Goal: Register for event/course

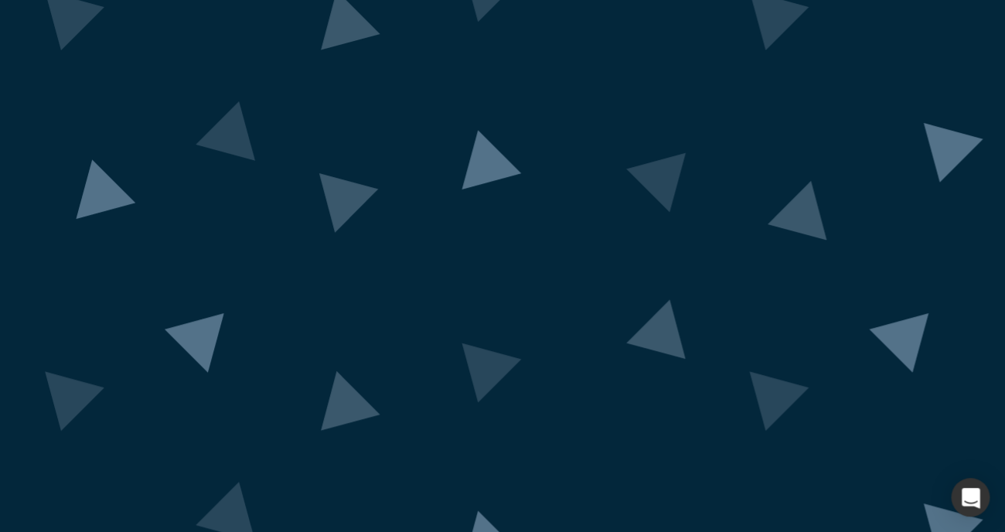
scroll to position [73, 0]
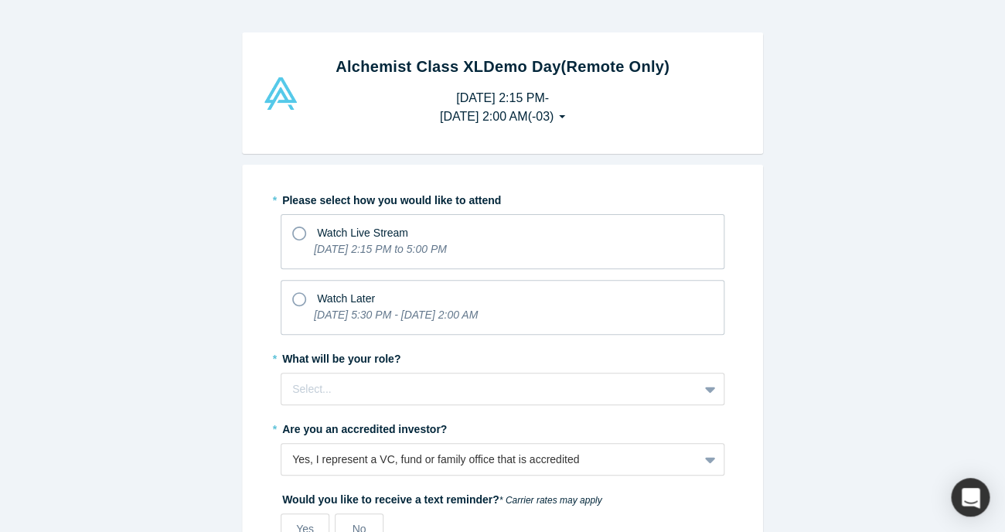
scroll to position [94, 0]
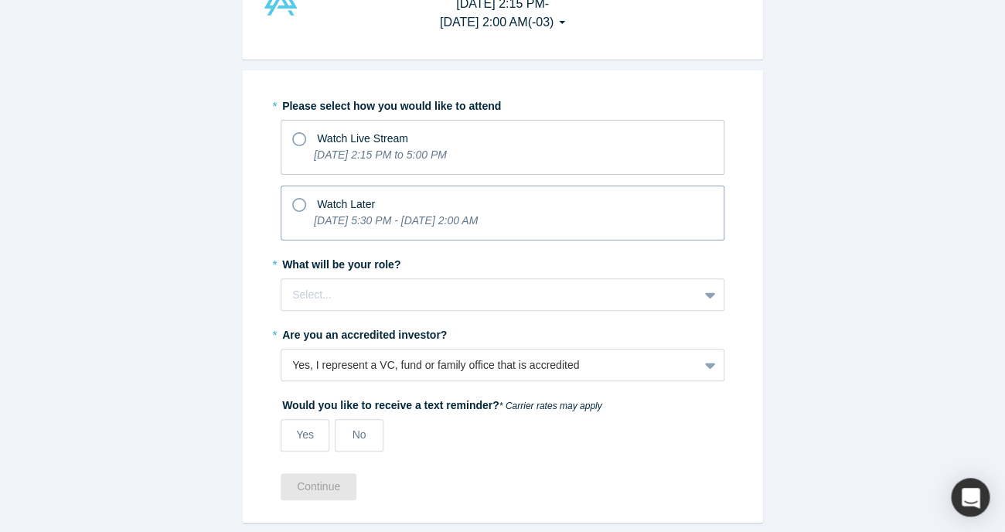
click at [323, 207] on span "Watch Later" at bounding box center [346, 204] width 58 height 12
click at [0, 0] on input "Watch Later [DATE] 5:30 PM - [DATE] 2:00 AM" at bounding box center [0, 0] width 0 height 0
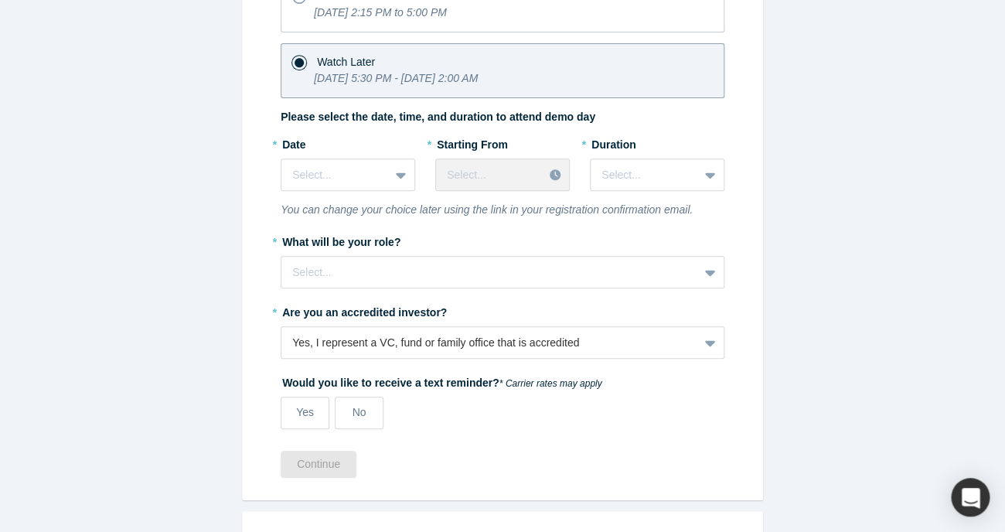
scroll to position [237, 0]
click at [406, 176] on div at bounding box center [401, 174] width 25 height 28
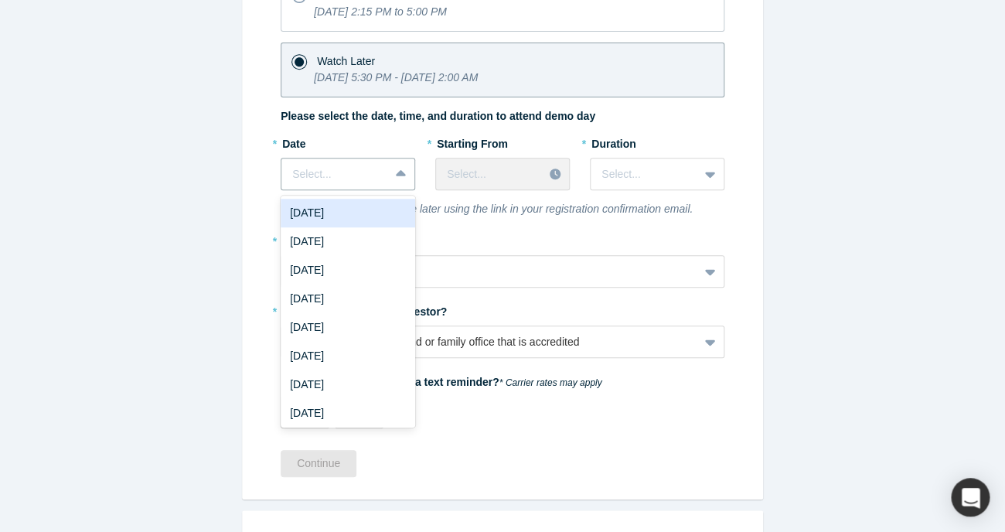
click at [837, 259] on div "Alchemist Class XL Demo Day (Remote Only) [DATE] 2:15 PM - [DATE] 2:00 AM ( -03…" at bounding box center [502, 266] width 1005 height 532
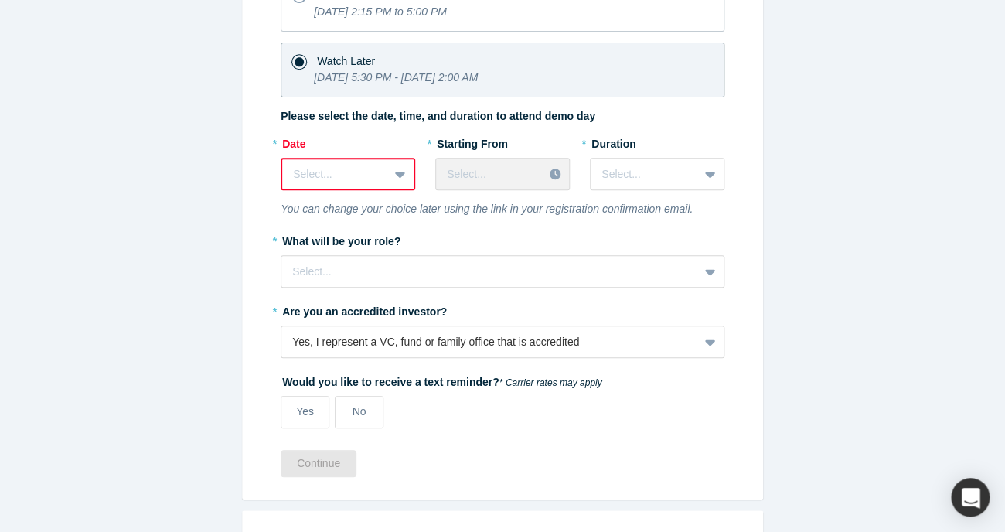
click at [396, 171] on icon at bounding box center [400, 173] width 10 height 15
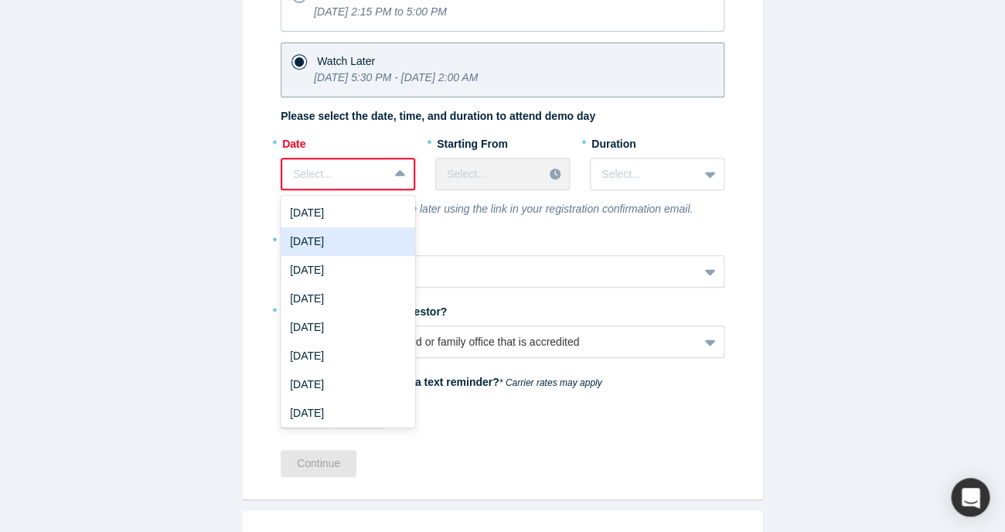
click at [359, 243] on div "[DATE]" at bounding box center [348, 241] width 134 height 29
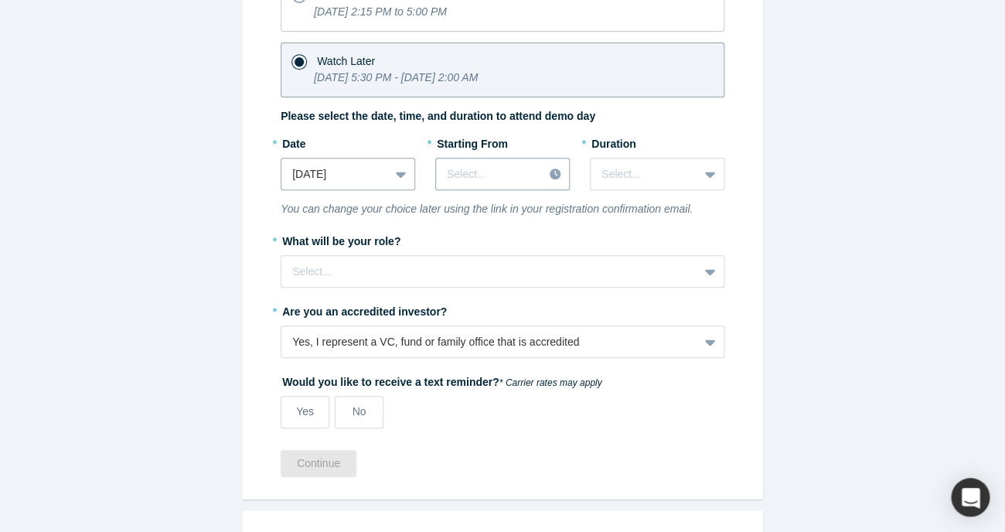
click at [533, 162] on div "Select..." at bounding box center [489, 175] width 107 height 26
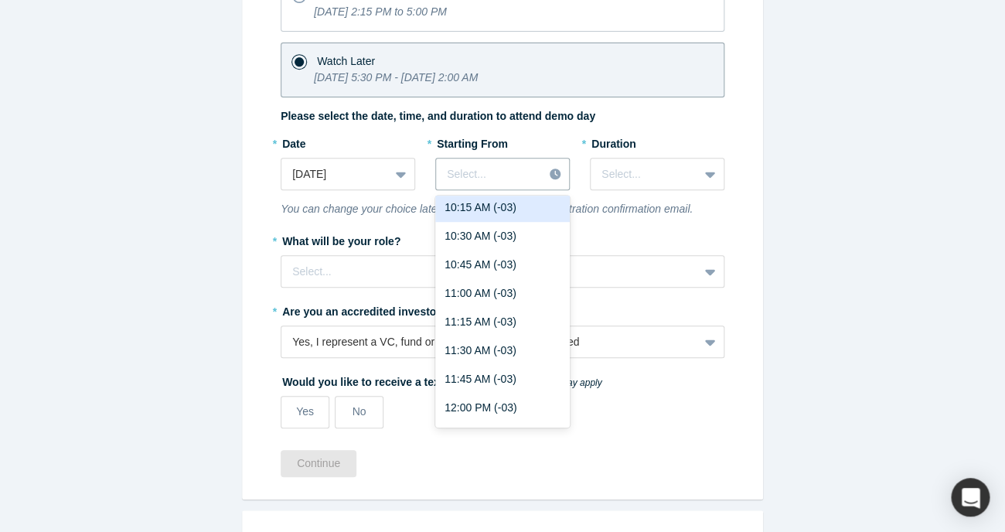
scroll to position [1209, 0]
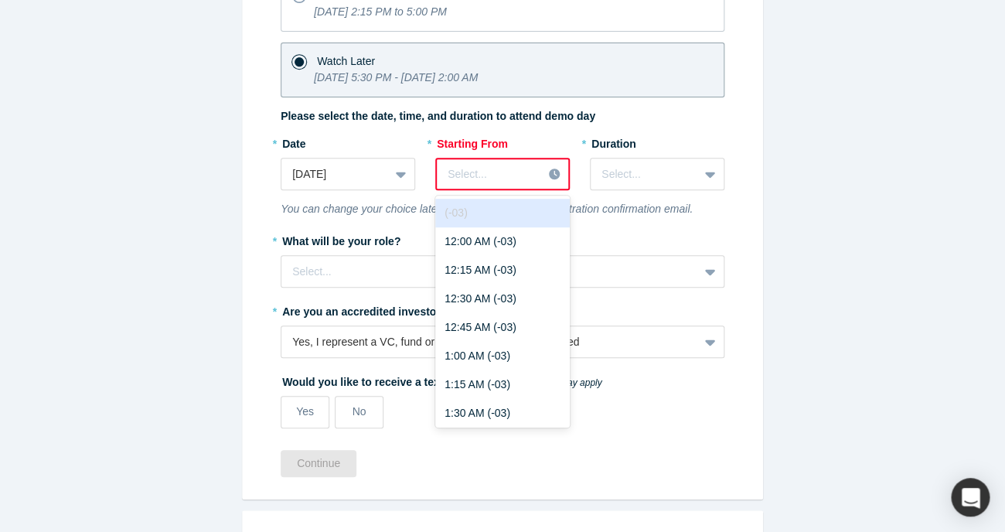
click at [541, 168] on div "Select..." at bounding box center [489, 175] width 105 height 26
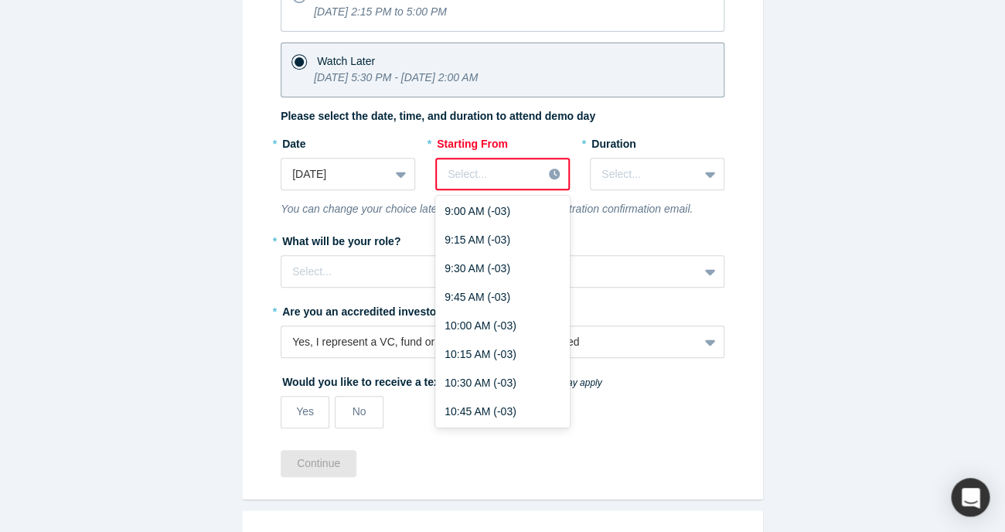
scroll to position [1063, 0]
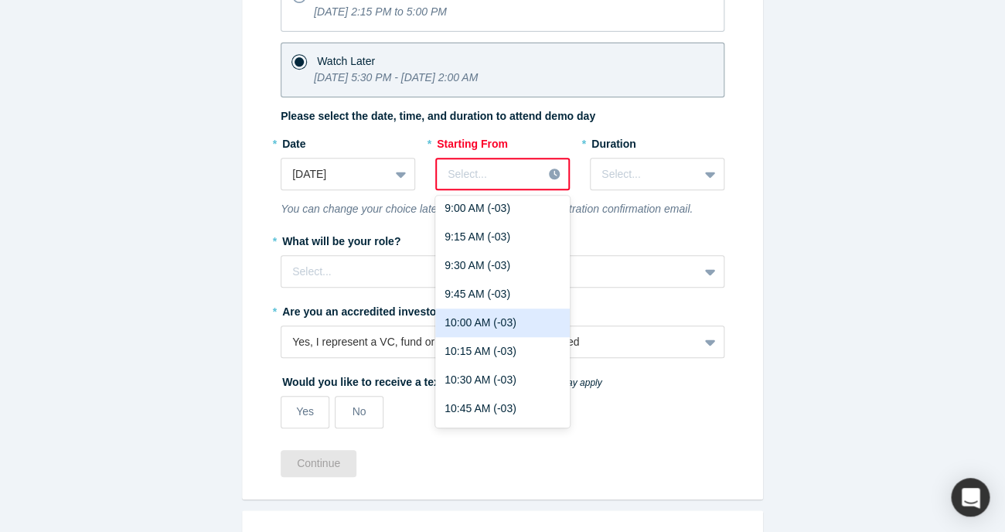
click at [541, 311] on div "10:00 AM (-03)" at bounding box center [502, 322] width 134 height 29
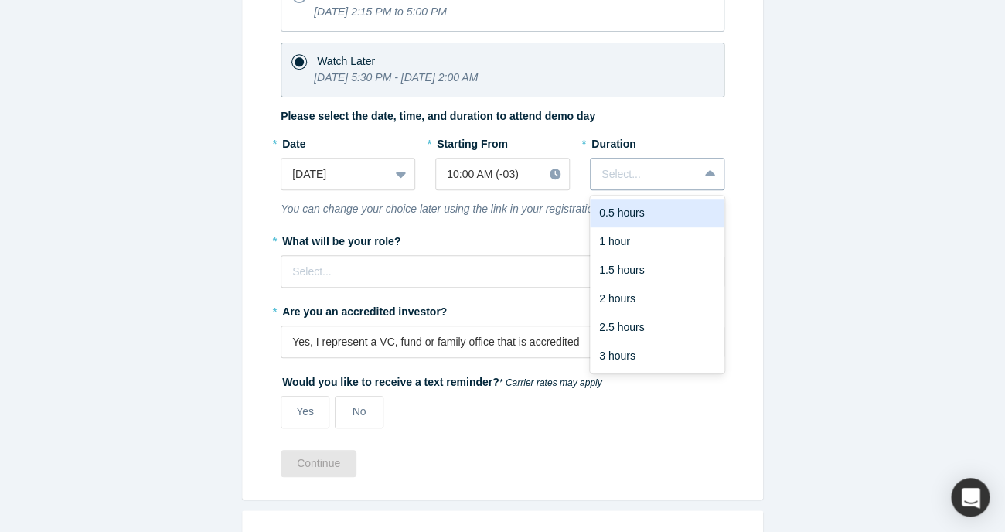
click at [701, 171] on div at bounding box center [711, 174] width 25 height 28
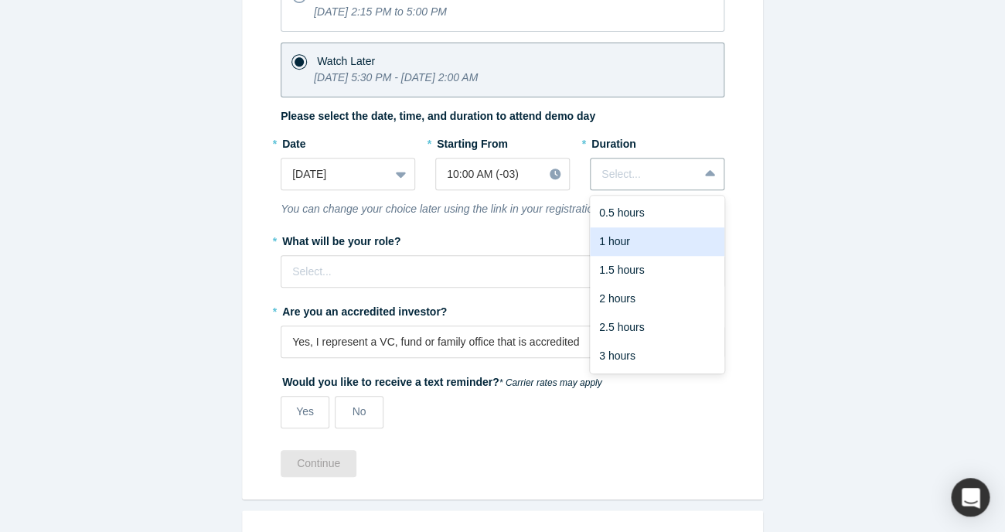
click at [694, 247] on div "1 hour" at bounding box center [657, 241] width 134 height 29
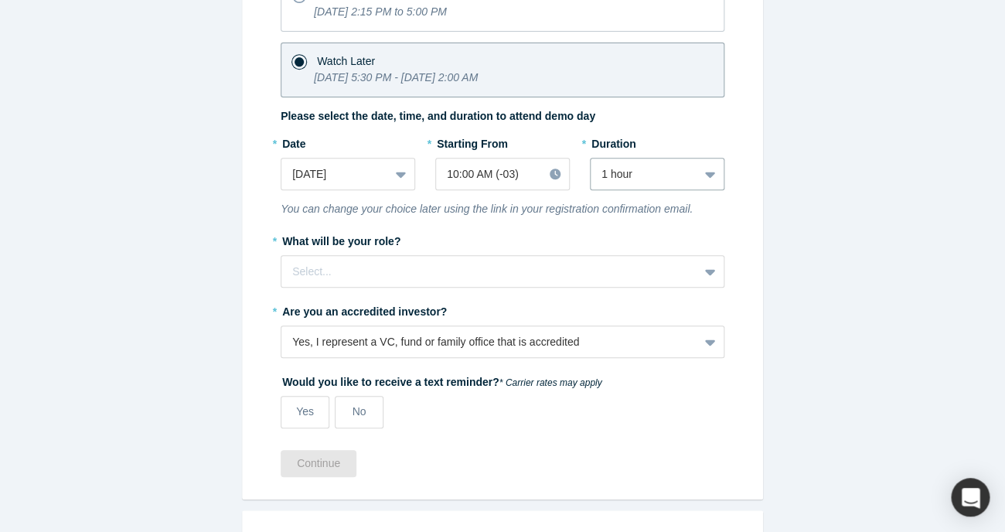
click at [746, 236] on div "* Please select how you would like to attend Watch Live Stream [DATE] 2:15 PM t…" at bounding box center [502, 213] width 521 height 572
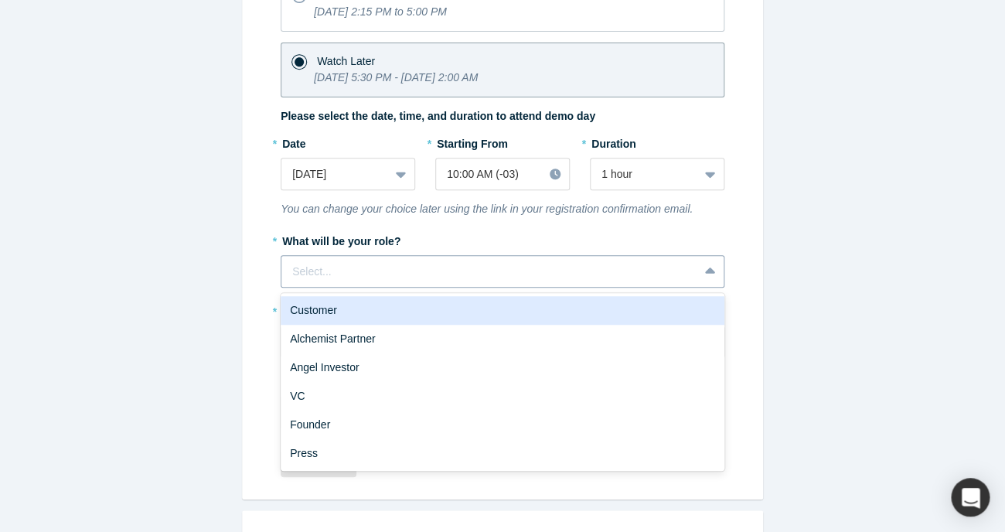
click at [708, 274] on icon at bounding box center [710, 271] width 10 height 15
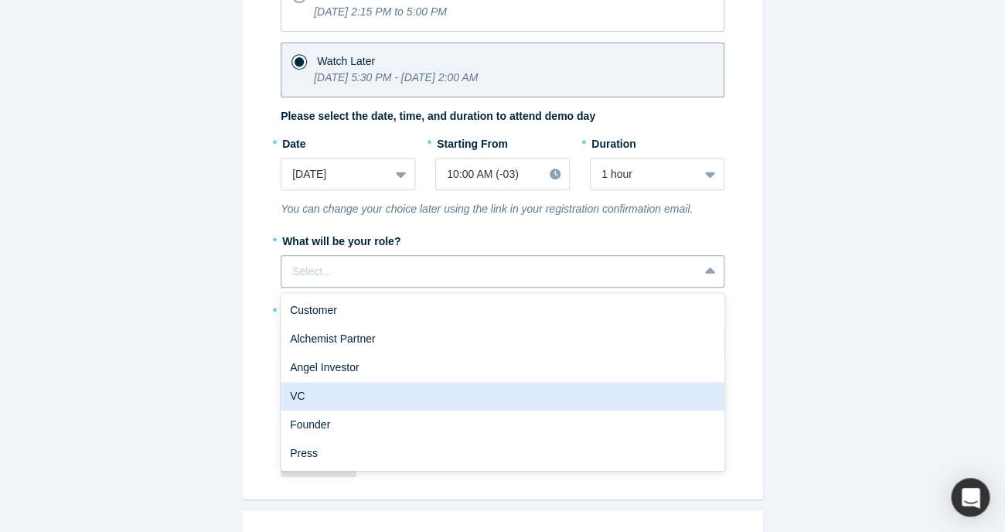
click at [602, 401] on div "VC" at bounding box center [503, 396] width 444 height 29
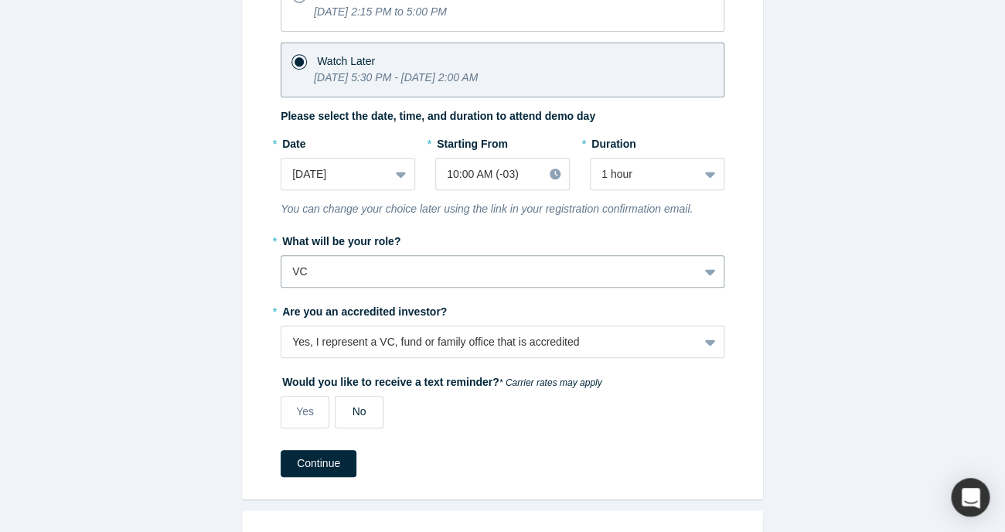
click at [369, 417] on label "No" at bounding box center [359, 412] width 49 height 32
click at [0, 0] on input "No" at bounding box center [0, 0] width 0 height 0
click at [321, 469] on button "Continue" at bounding box center [319, 463] width 76 height 27
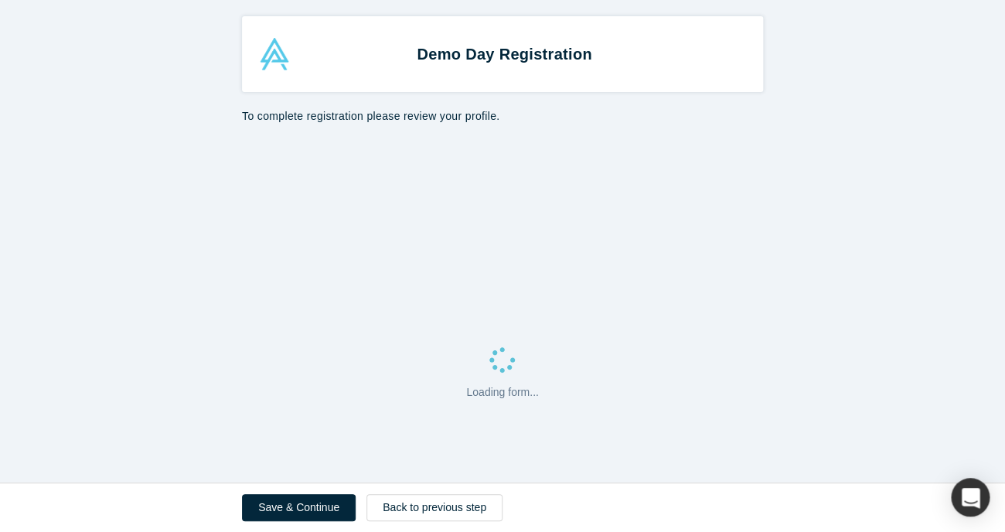
select select "US"
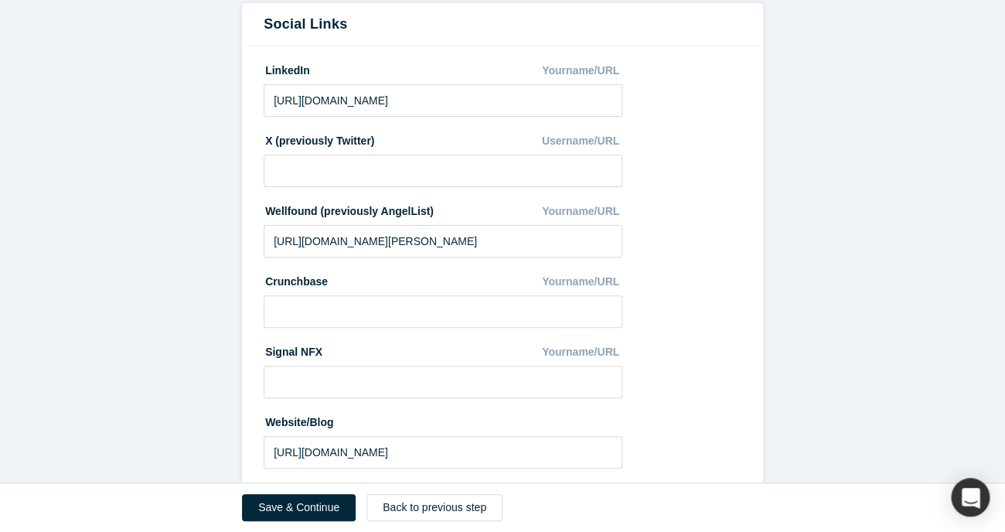
scroll to position [879, 0]
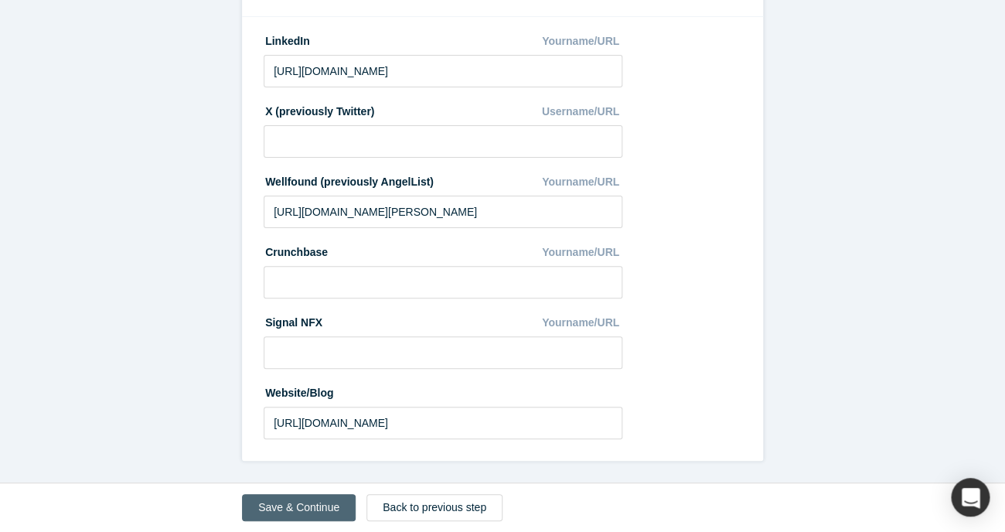
click at [325, 508] on button "Save & Continue" at bounding box center [299, 507] width 114 height 27
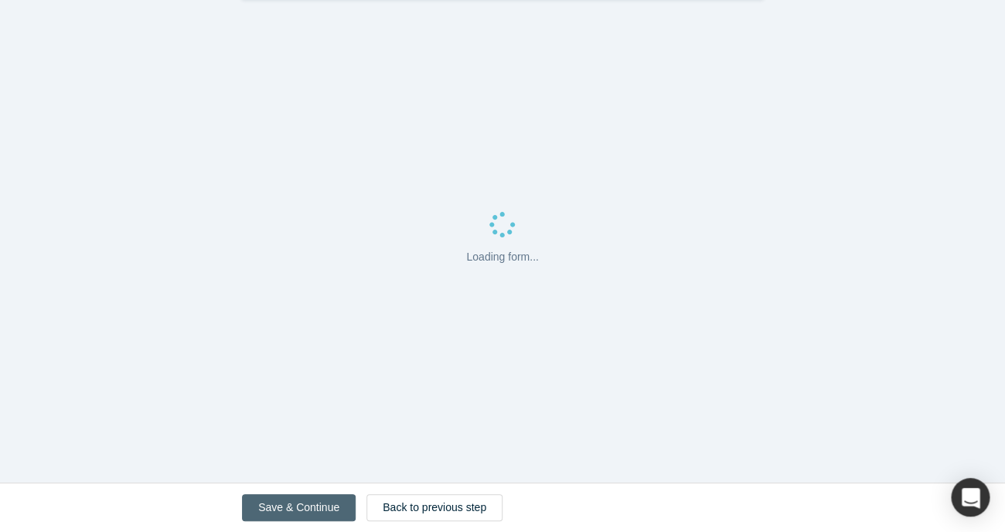
scroll to position [0, 0]
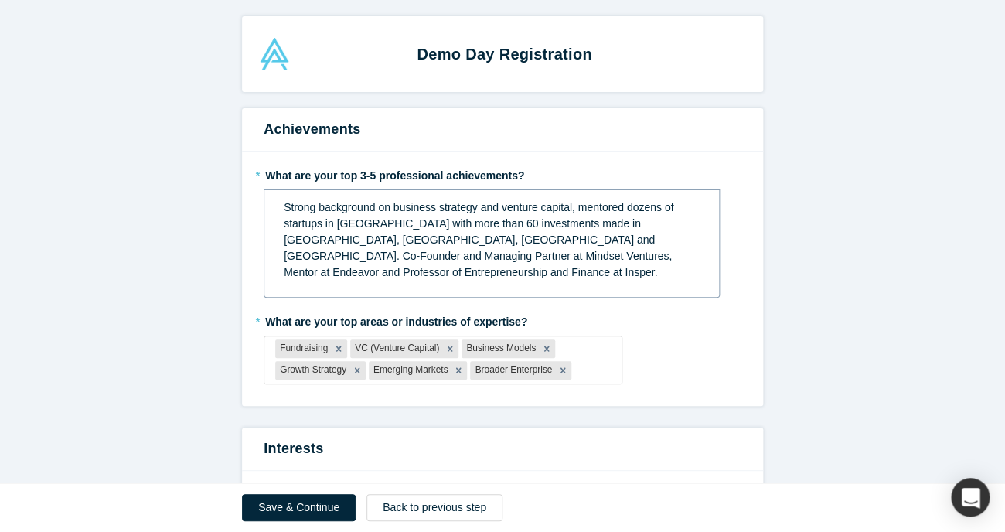
click at [487, 226] on span "Strong background on business strategy and venture capital, mentored dozens of …" at bounding box center [480, 239] width 393 height 77
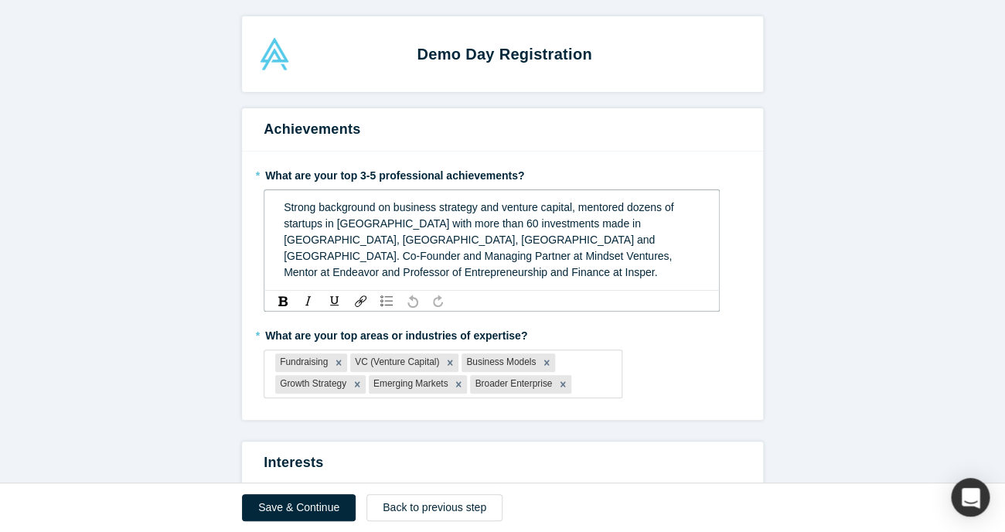
click at [486, 225] on span "Strong background on business strategy and venture capital, mentored dozens of …" at bounding box center [480, 239] width 393 height 77
click at [729, 322] on label "* What are your top areas or industries of expertise?" at bounding box center [503, 333] width 478 height 22
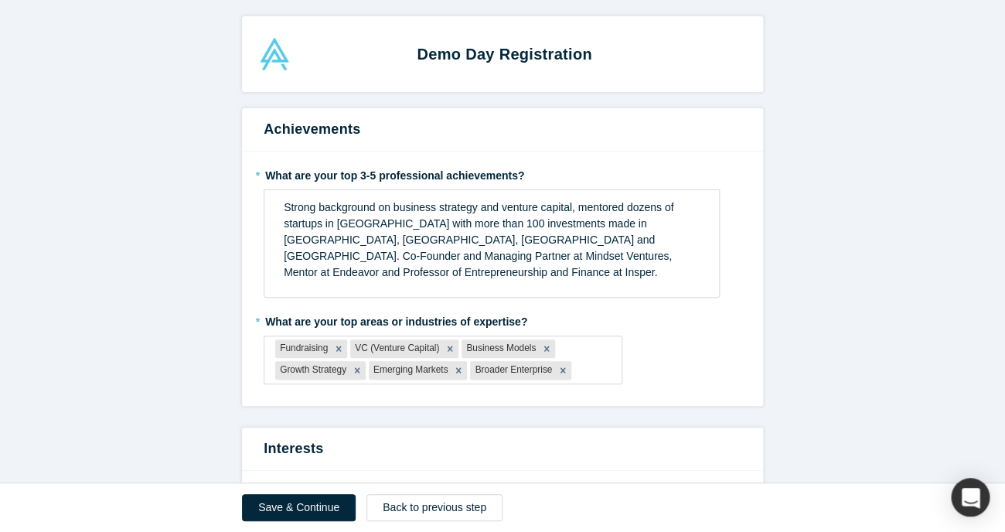
click at [723, 342] on div "* What are your top areas or industries of expertise? Fundraising VC (Venture C…" at bounding box center [503, 346] width 478 height 76
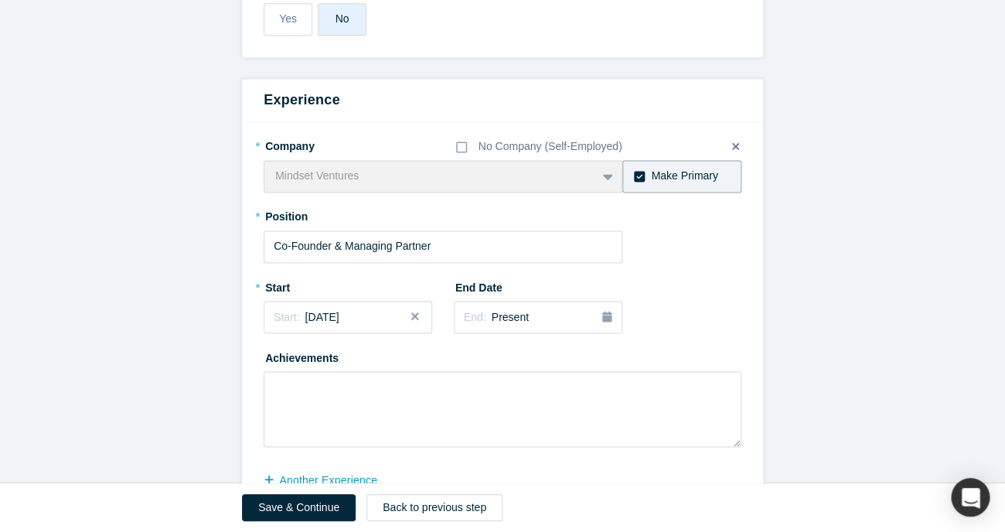
scroll to position [776, 0]
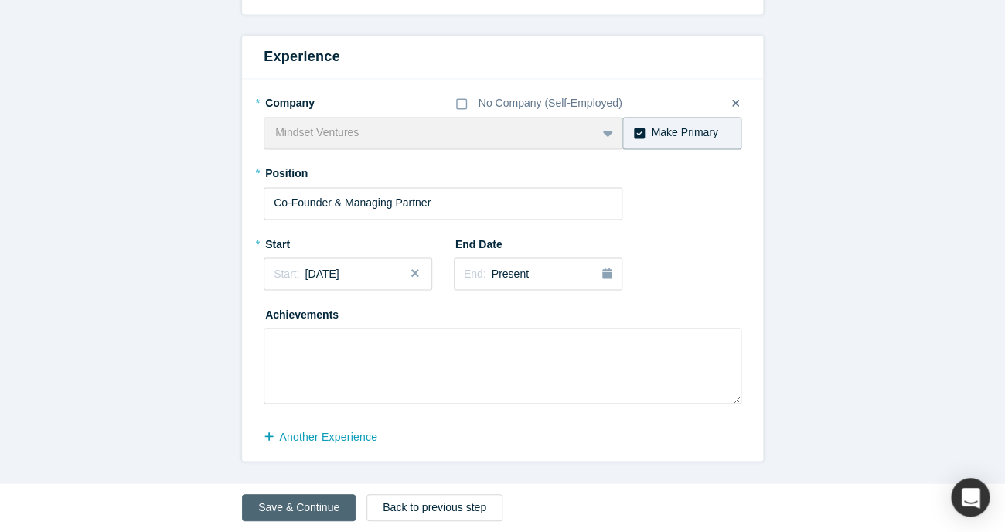
click at [300, 512] on button "Save & Continue" at bounding box center [299, 507] width 114 height 27
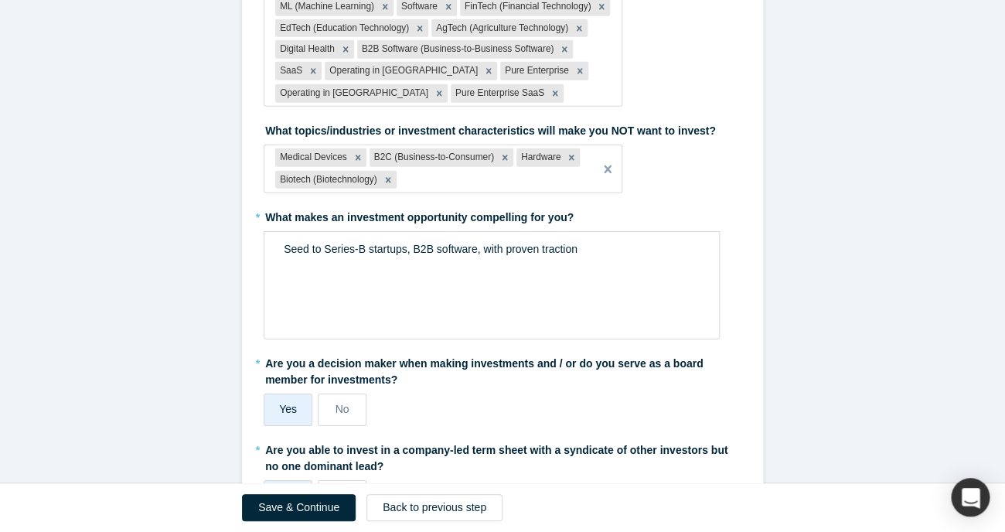
scroll to position [1603, 0]
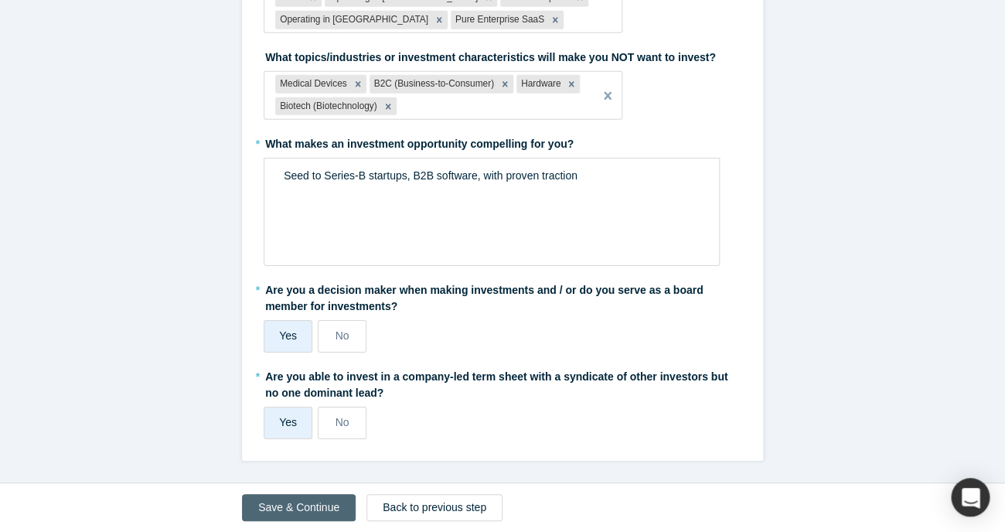
click at [303, 508] on button "Save & Continue" at bounding box center [299, 507] width 114 height 27
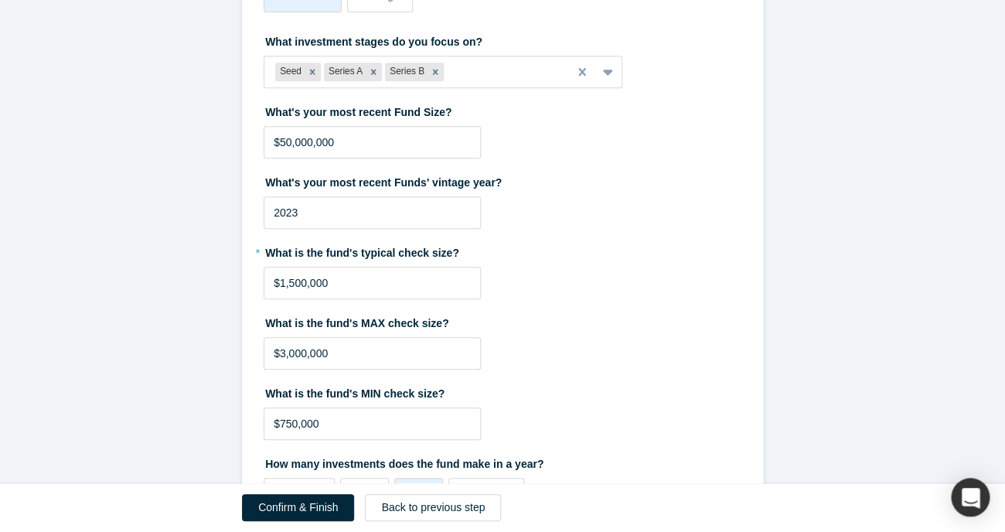
scroll to position [212, 0]
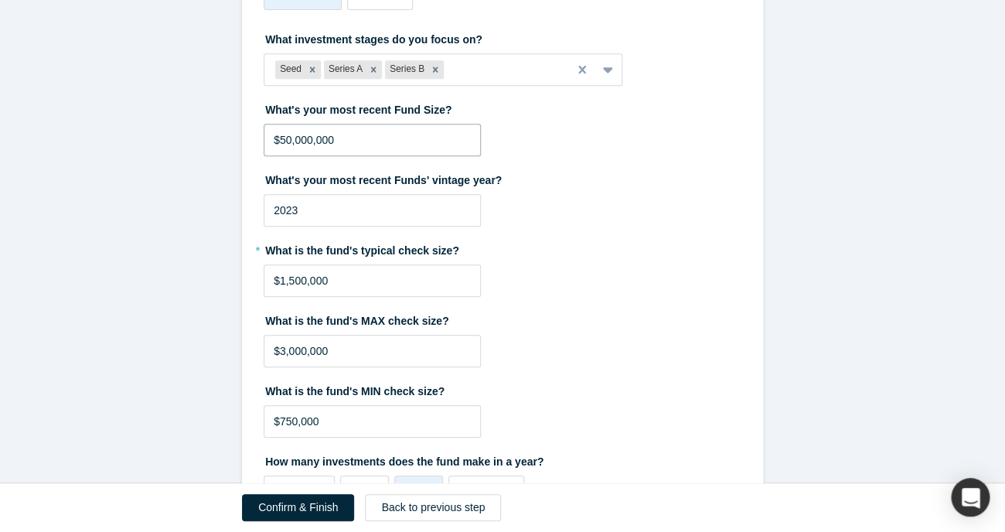
click at [287, 143] on input "$50,000,000" at bounding box center [372, 140] width 217 height 32
type input "$30,000,000"
click at [345, 213] on input "2023" at bounding box center [372, 210] width 217 height 32
type input "2024"
click at [597, 281] on div "* What is the fund's typical check size? $1,500,000" at bounding box center [503, 267] width 478 height 60
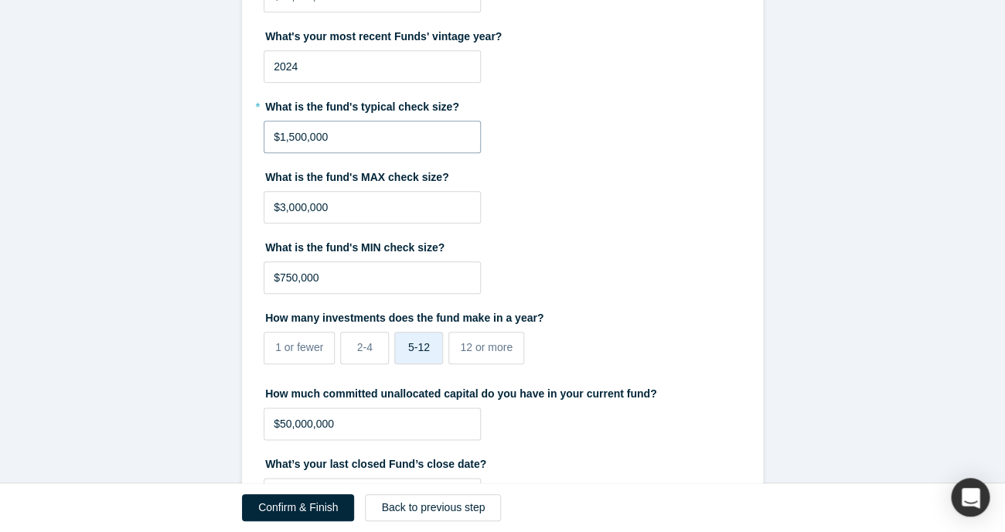
scroll to position [359, 0]
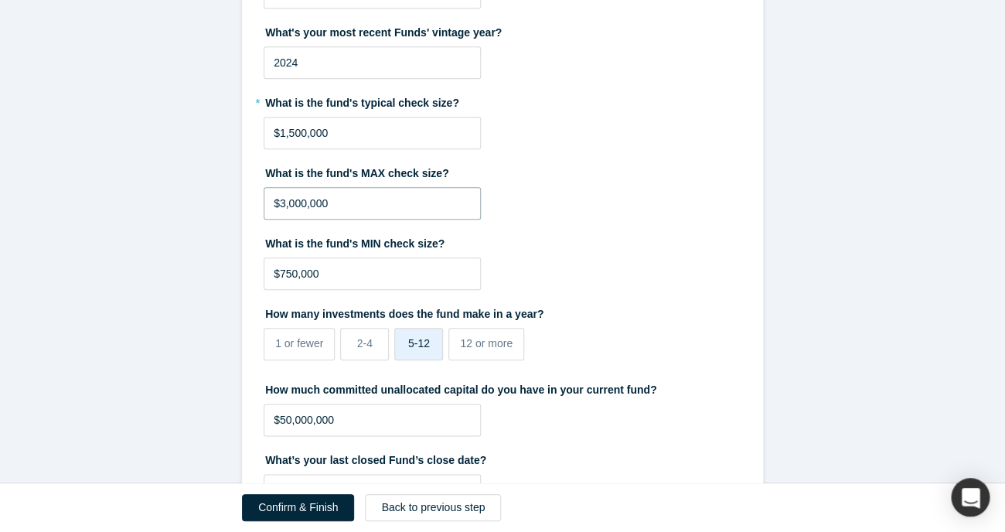
click at [391, 207] on input "$3,000,000" at bounding box center [372, 203] width 217 height 32
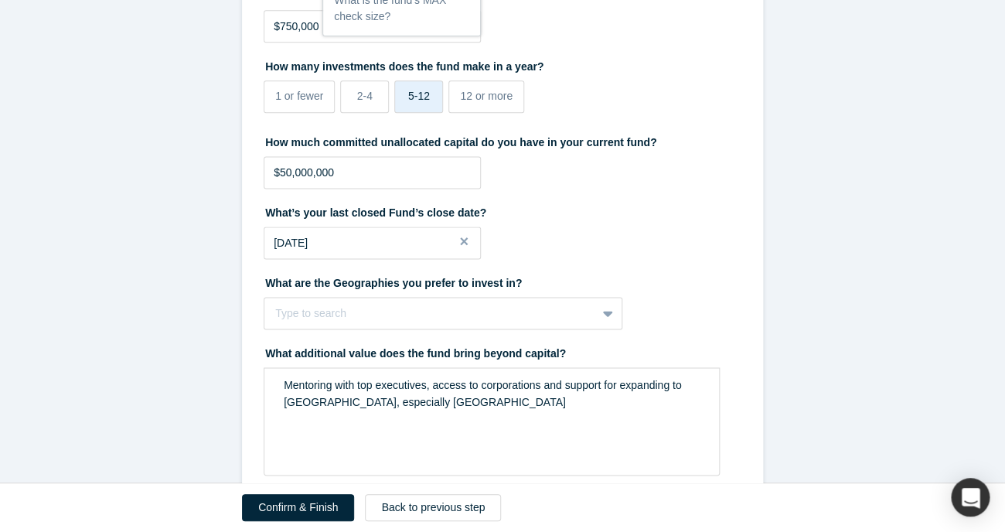
scroll to position [610, 0]
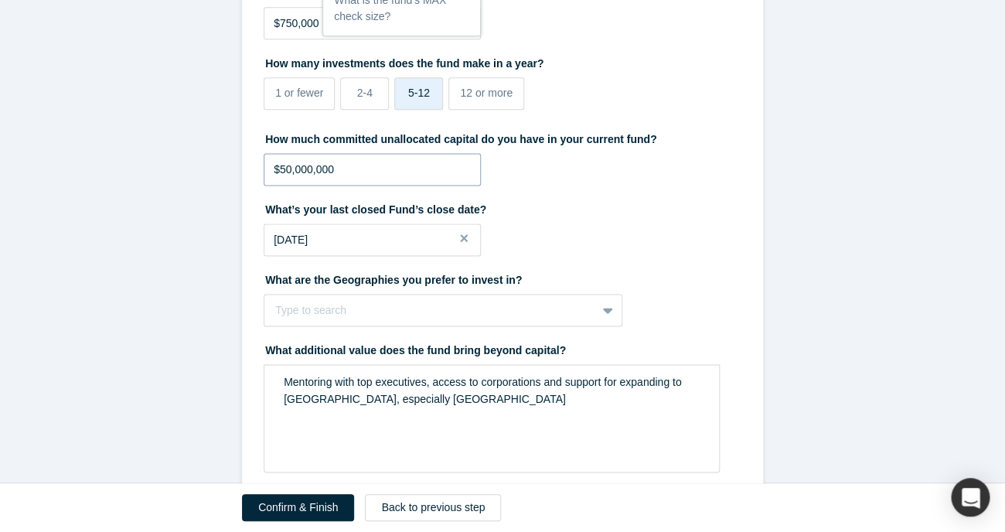
type input "$2,500,000"
click at [362, 173] on input "$50,000,000" at bounding box center [372, 169] width 217 height 32
drag, startPoint x: 362, startPoint y: 173, endPoint x: 75, endPoint y: 134, distance: 289.4
click at [264, 153] on input "$50,000,000" at bounding box center [372, 169] width 217 height 32
type input "$15,000,000"
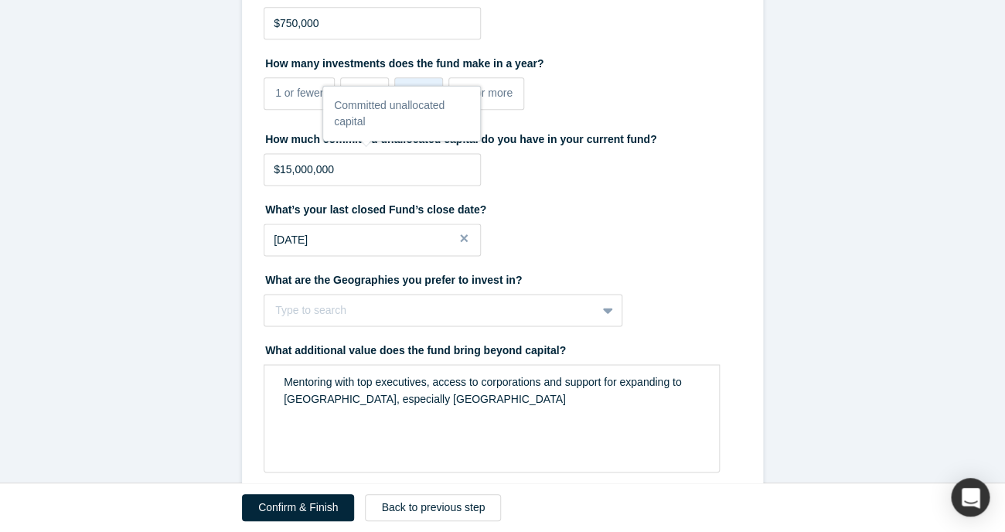
click at [736, 237] on div "What’s your last closed Fund’s close date? [DATE]" at bounding box center [503, 226] width 478 height 60
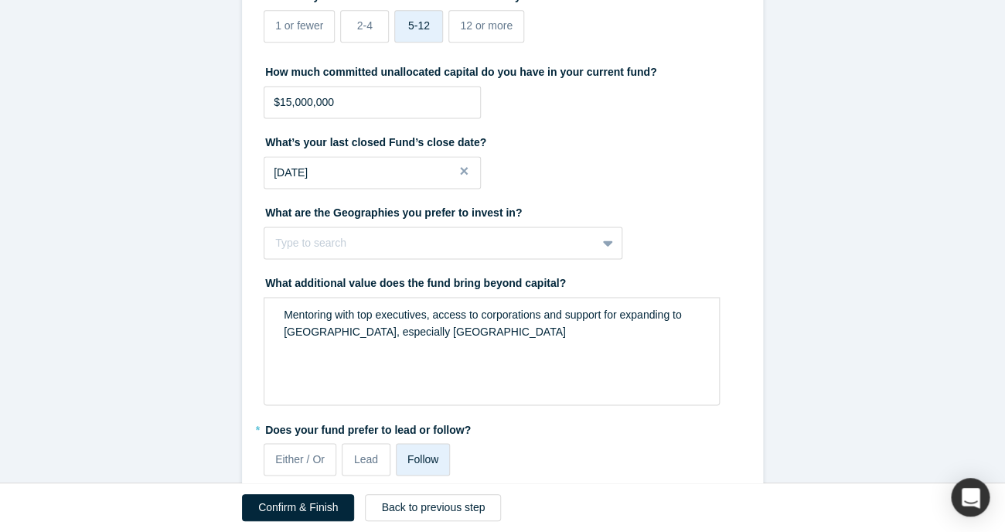
scroll to position [678, 0]
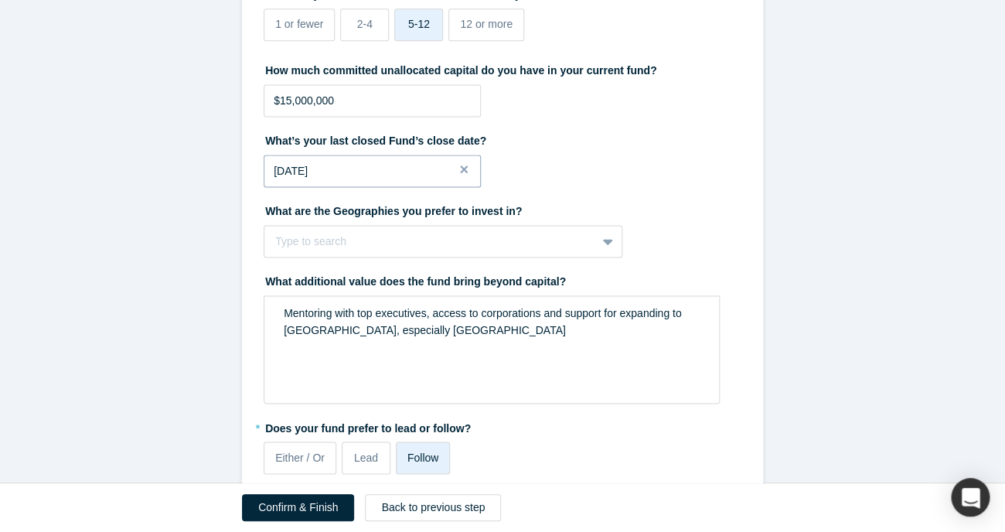
click at [411, 162] on button "[DATE]" at bounding box center [372, 171] width 217 height 32
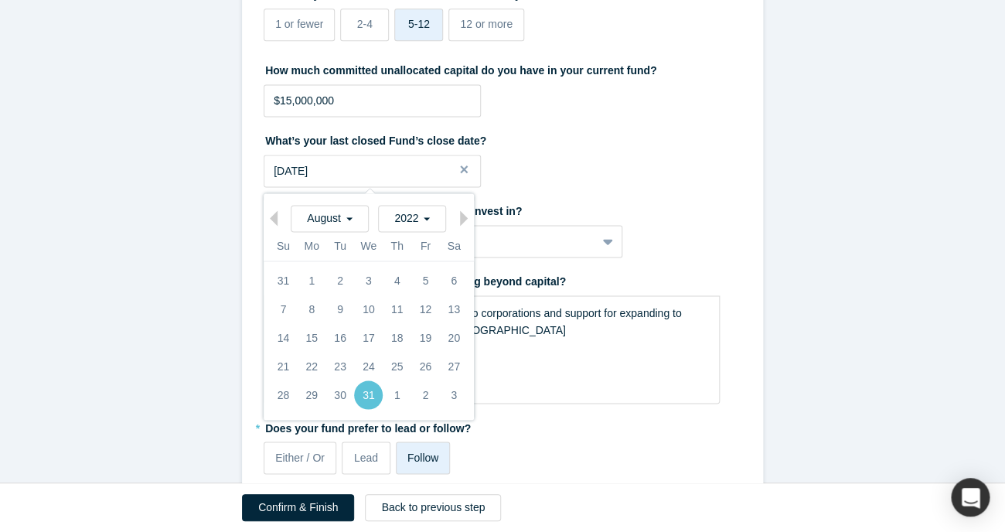
click at [458, 220] on div "[DATE]" at bounding box center [369, 218] width 210 height 27
click at [435, 221] on div "2022" at bounding box center [412, 218] width 68 height 27
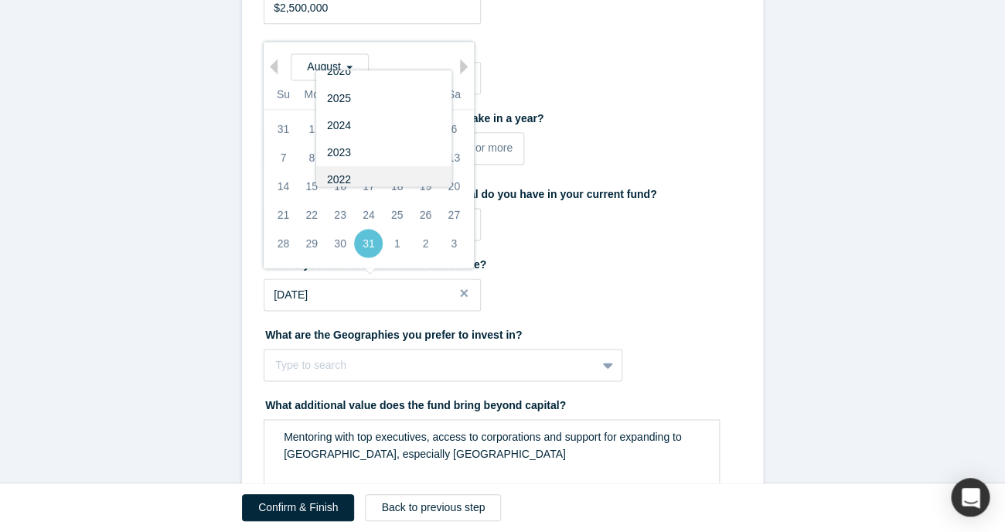
scroll to position [123, 0]
click at [396, 127] on div "2024" at bounding box center [383, 128] width 135 height 27
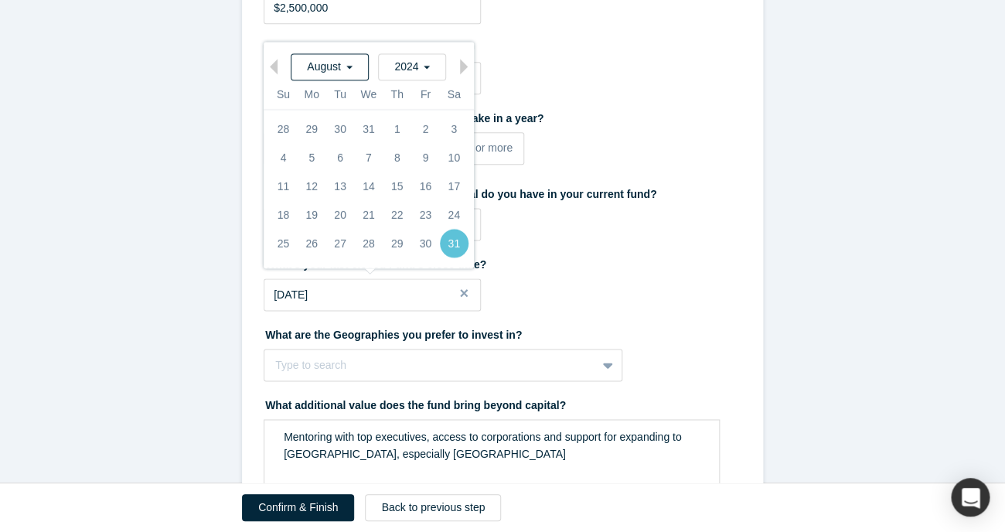
click at [349, 67] on span "August" at bounding box center [330, 66] width 46 height 12
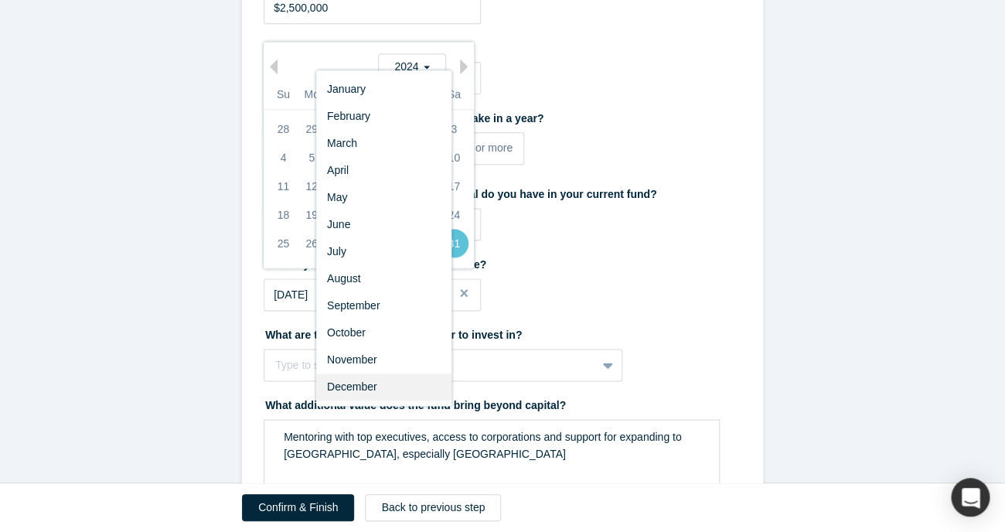
click at [386, 388] on div "December" at bounding box center [383, 386] width 135 height 27
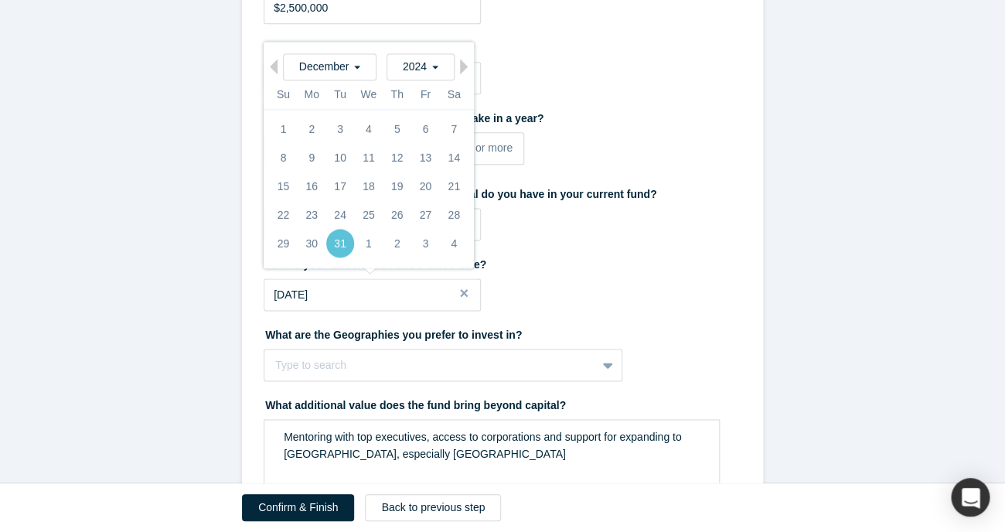
click at [340, 244] on div "31" at bounding box center [340, 243] width 29 height 29
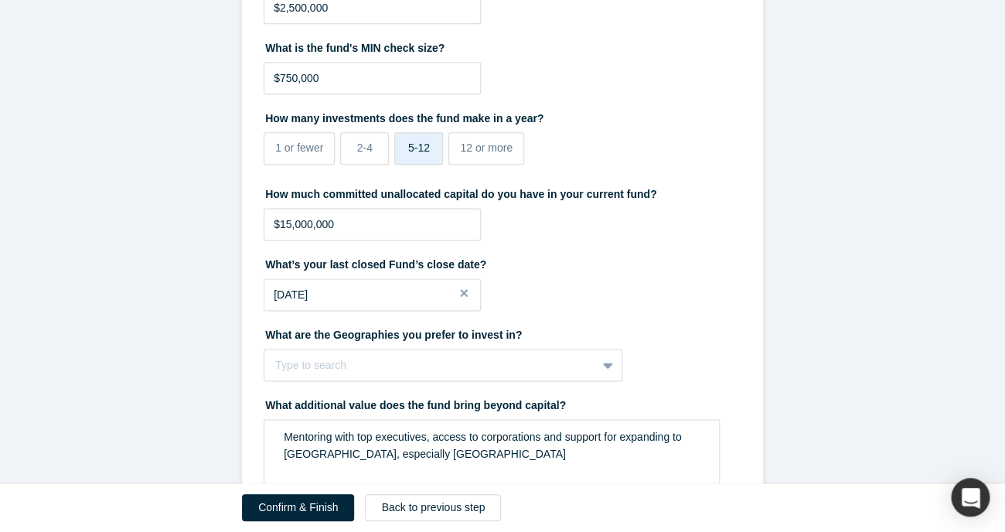
click at [709, 264] on label "What’s your last closed Fund’s close date?" at bounding box center [503, 262] width 478 height 22
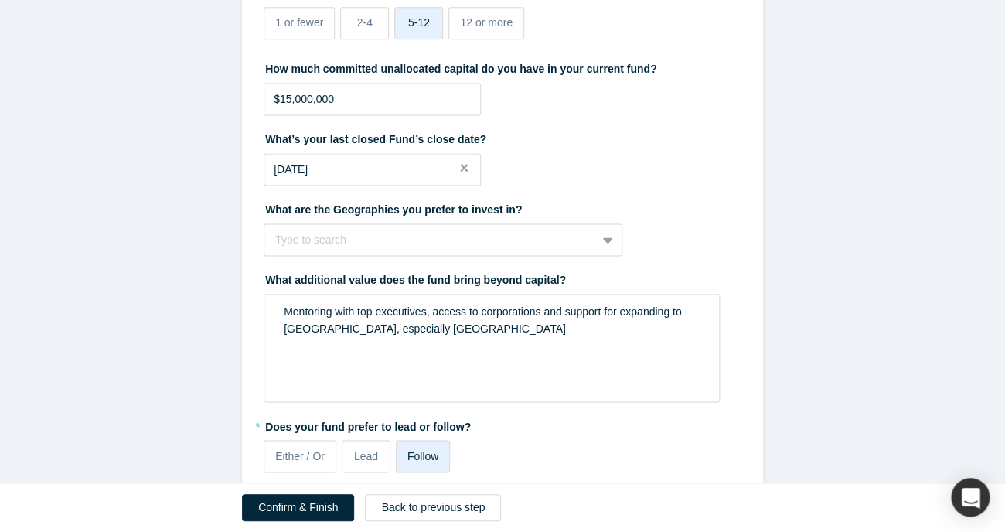
scroll to position [683, 0]
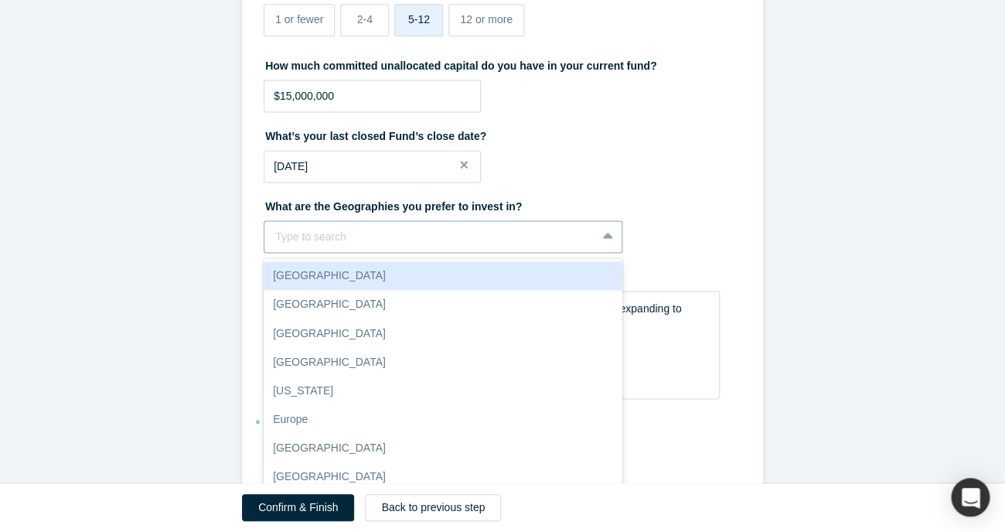
click at [600, 235] on div at bounding box center [609, 237] width 25 height 28
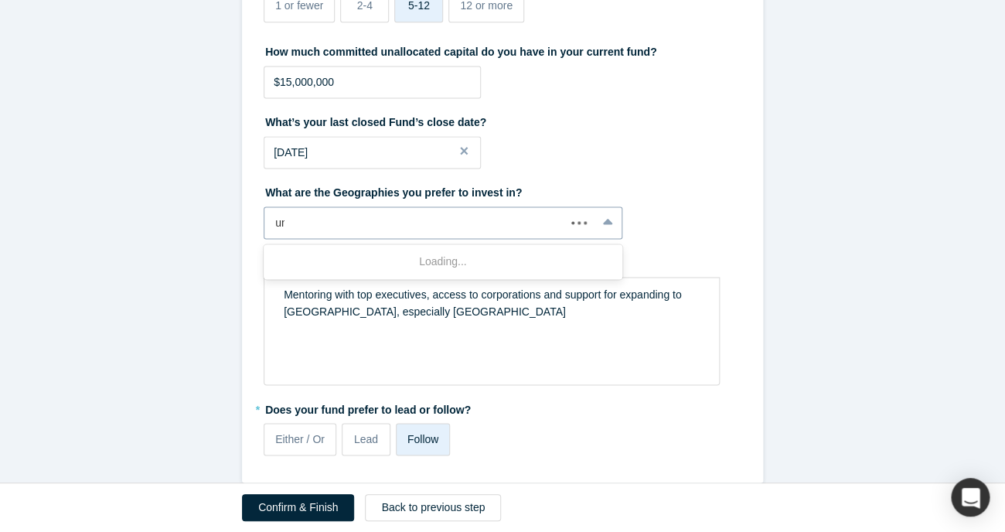
type input "uni"
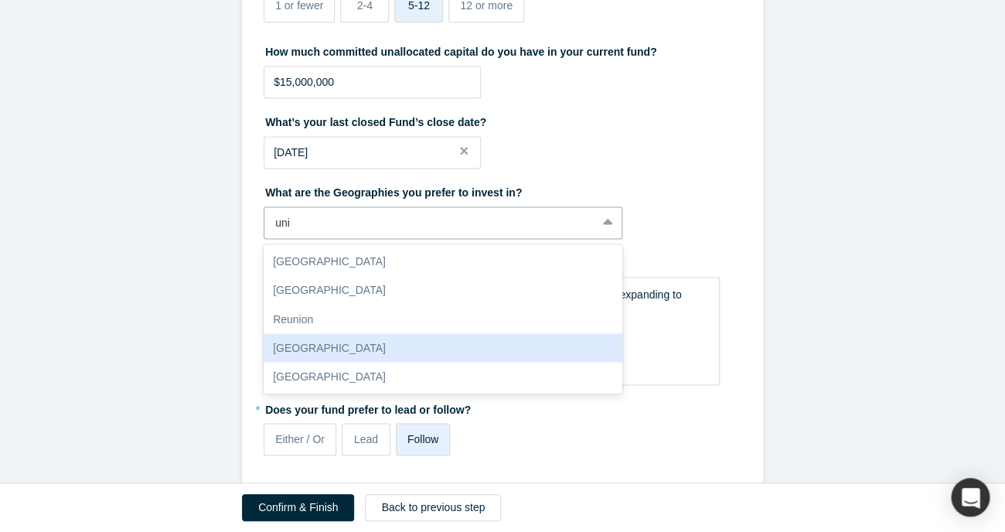
click at [359, 345] on div "[GEOGRAPHIC_DATA]" at bounding box center [443, 347] width 359 height 29
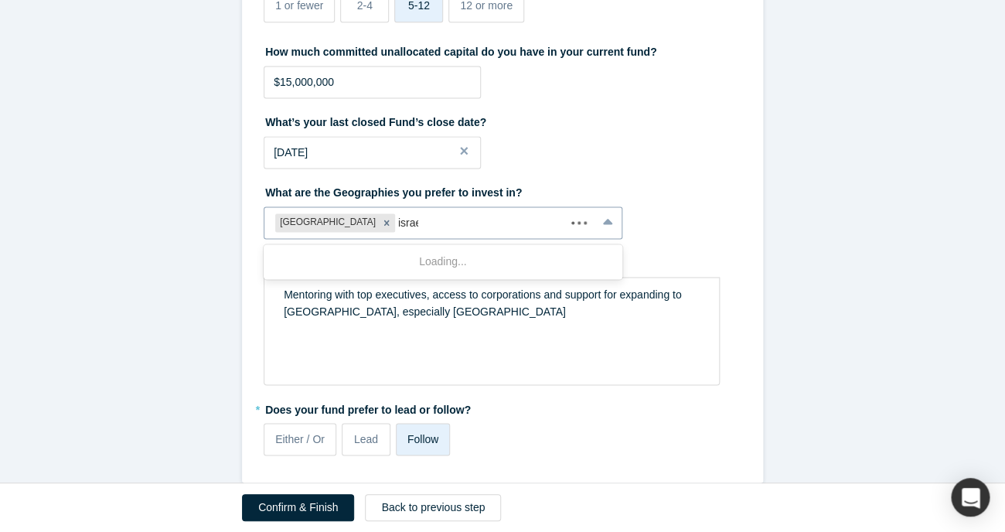
type input "israel"
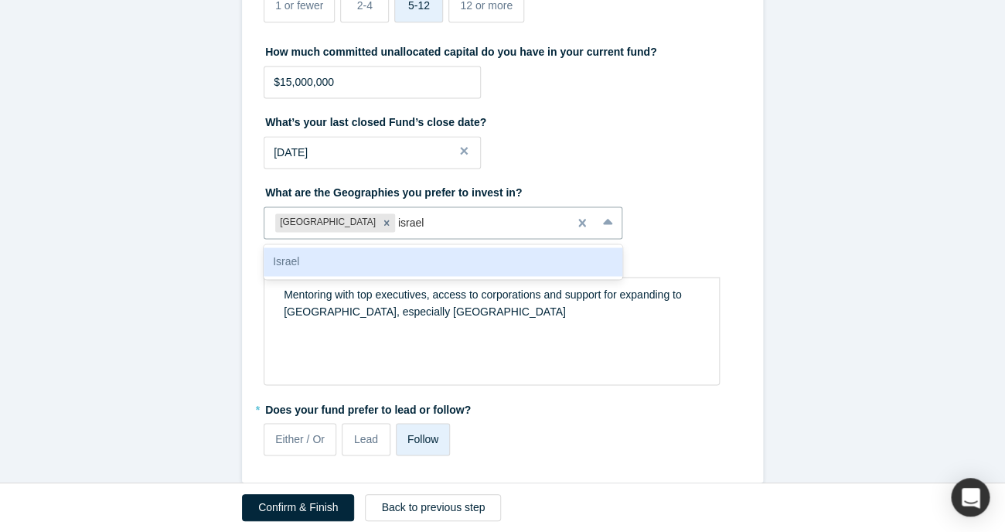
click at [363, 264] on div "Israel" at bounding box center [443, 261] width 359 height 29
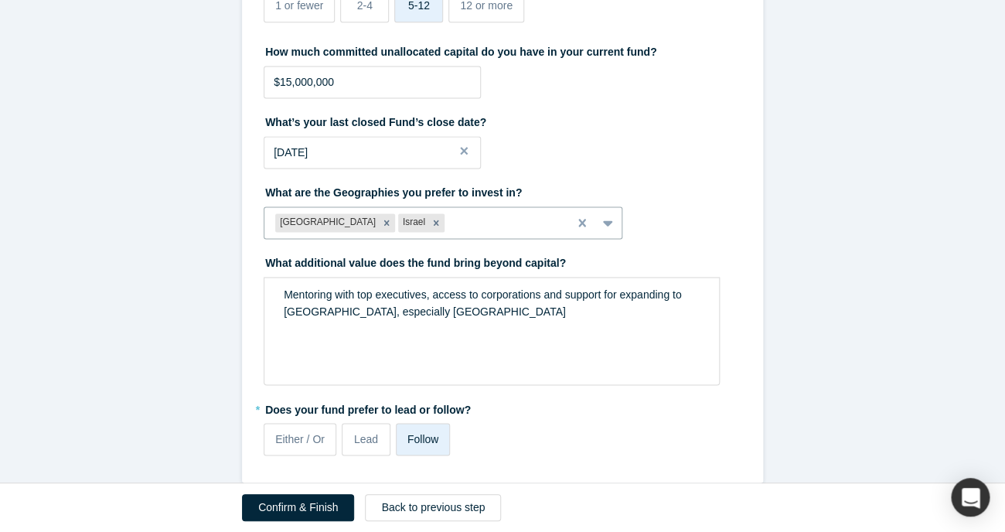
click at [702, 216] on div "What are the Geographies you prefer to invest in? option Israel, selected. Unit…" at bounding box center [503, 209] width 478 height 60
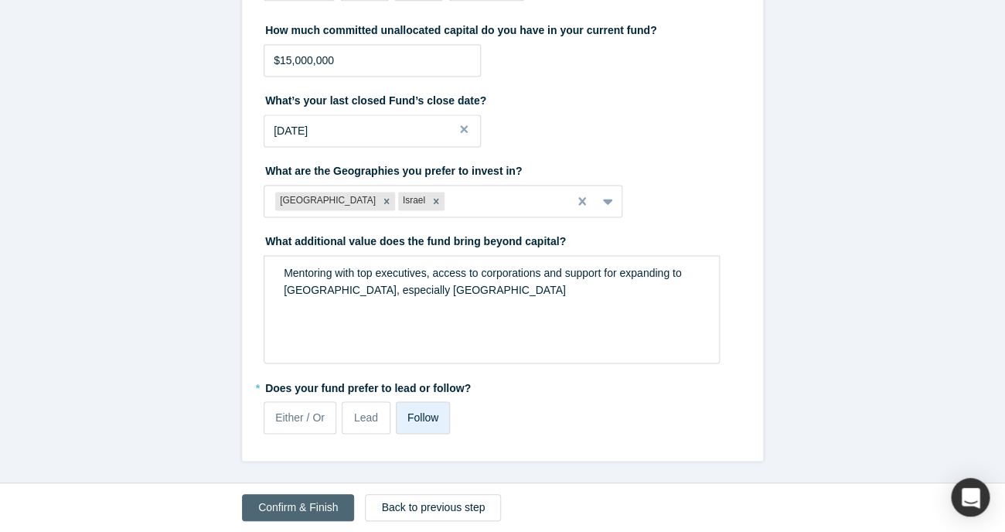
click at [304, 508] on button "Confirm & Finish" at bounding box center [298, 507] width 112 height 27
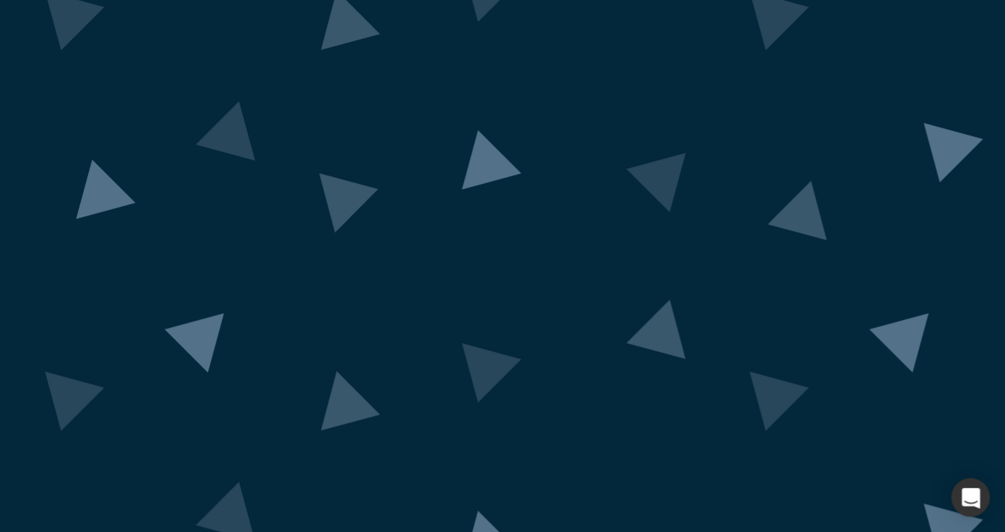
scroll to position [155, 0]
